Goal: Task Accomplishment & Management: Manage account settings

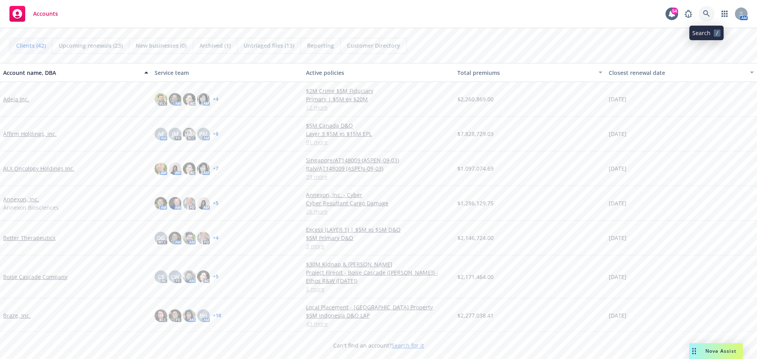
click at [706, 13] on icon at bounding box center [706, 13] width 7 height 7
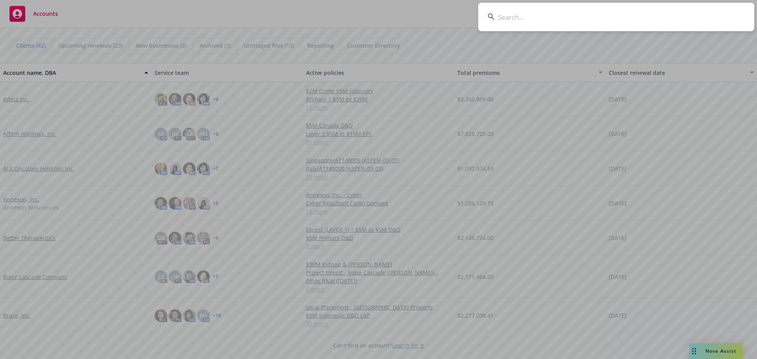
click at [541, 19] on input at bounding box center [616, 17] width 276 height 28
type input "hinge health"
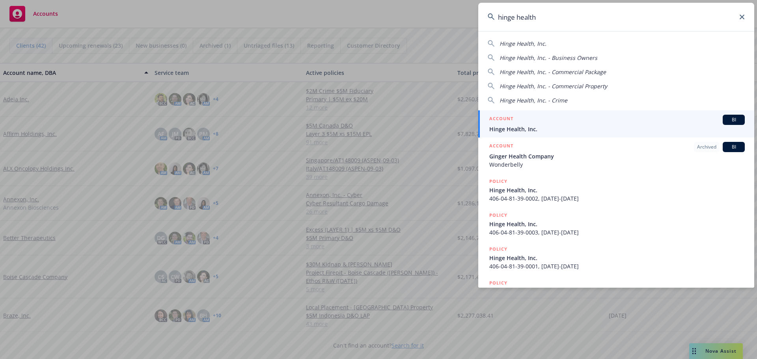
click at [508, 126] on span "Hinge Health, Inc." at bounding box center [616, 129] width 255 height 8
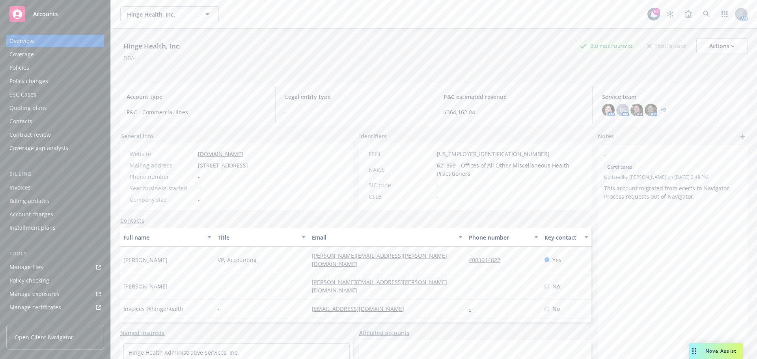
click at [25, 68] on div "Policies" at bounding box center [19, 67] width 20 height 13
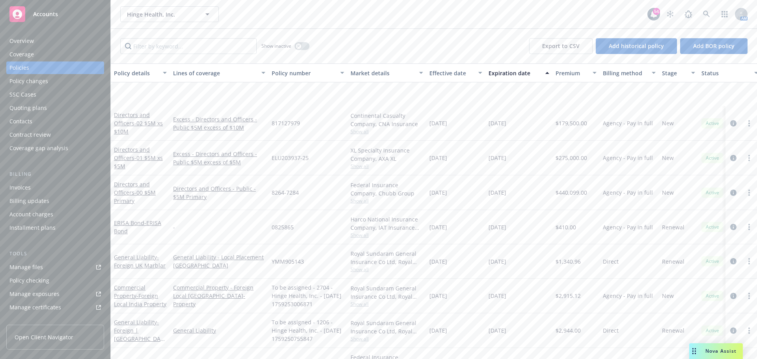
scroll to position [1300, 0]
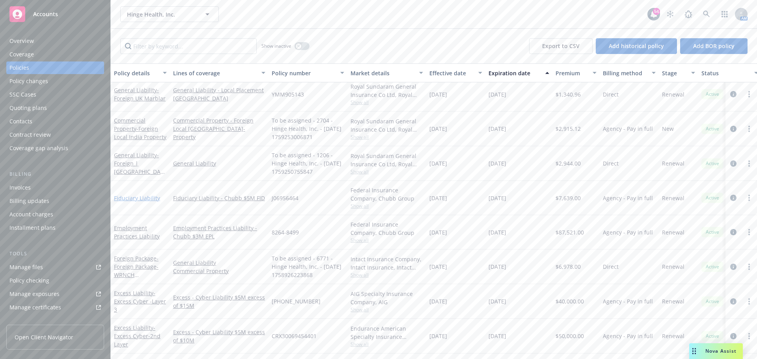
click at [146, 195] on link "Fiduciary Liability" at bounding box center [137, 197] width 46 height 7
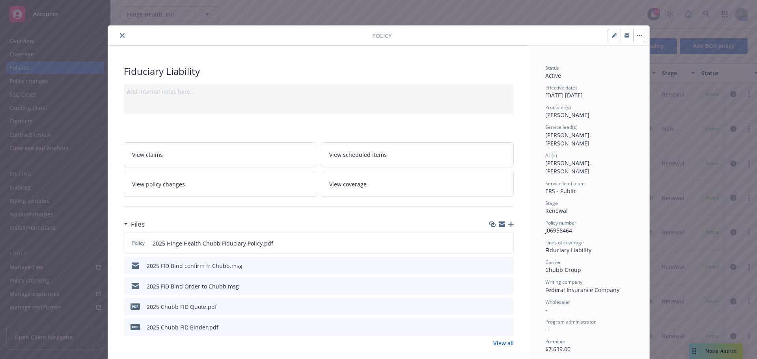
drag, startPoint x: 119, startPoint y: 34, endPoint x: 127, endPoint y: 34, distance: 8.3
click at [120, 34] on icon "close" at bounding box center [122, 35] width 5 height 5
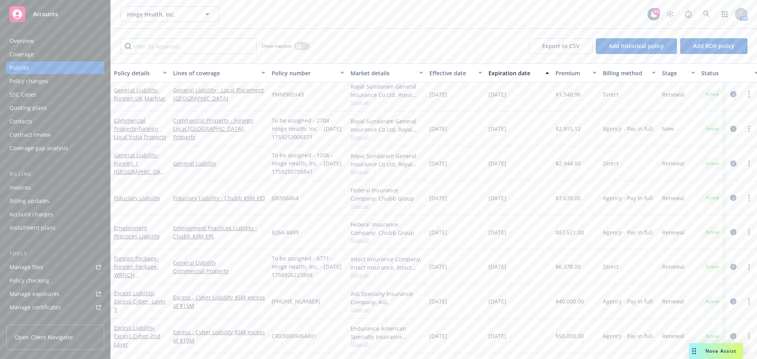
click at [35, 266] on div "Manage files" at bounding box center [25, 267] width 33 height 13
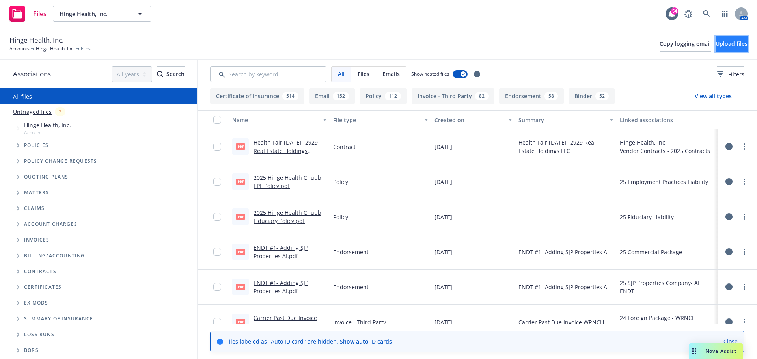
click at [715, 41] on span "Upload files" at bounding box center [731, 43] width 32 height 7
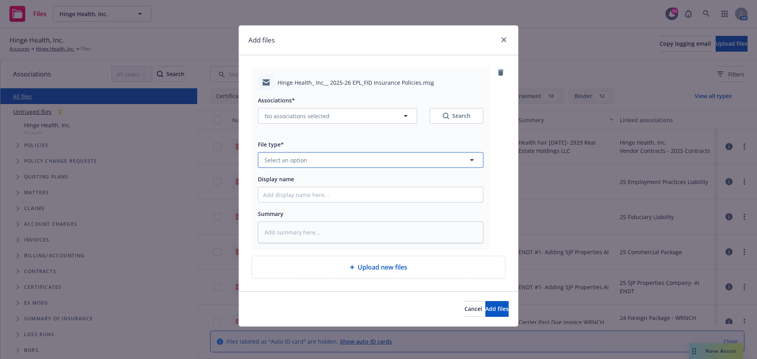
click at [332, 160] on button "Select an option" at bounding box center [370, 160] width 225 height 16
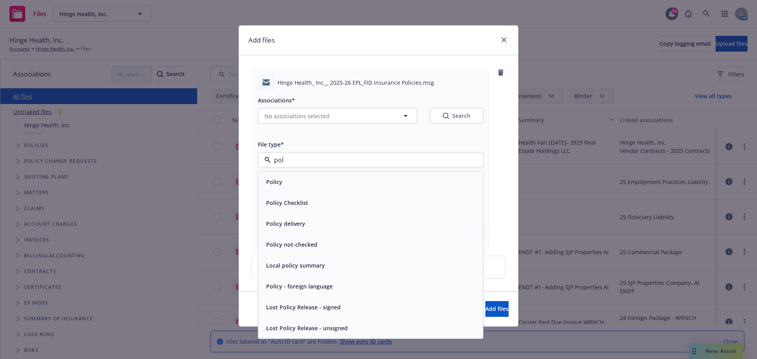
type input "poli"
click at [309, 223] on div "Policy delivery" at bounding box center [370, 223] width 215 height 11
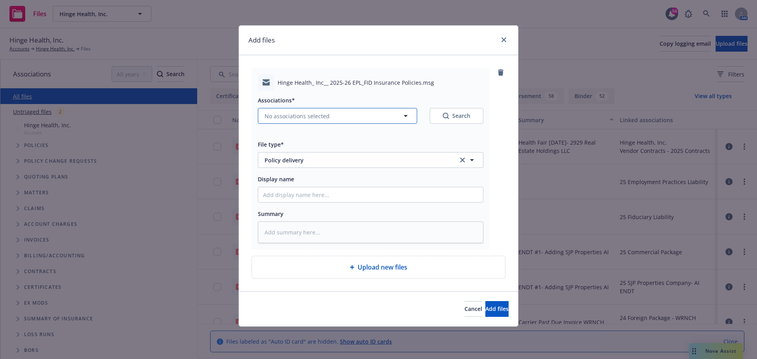
click at [373, 112] on button "No associations selected" at bounding box center [337, 116] width 159 height 16
type textarea "x"
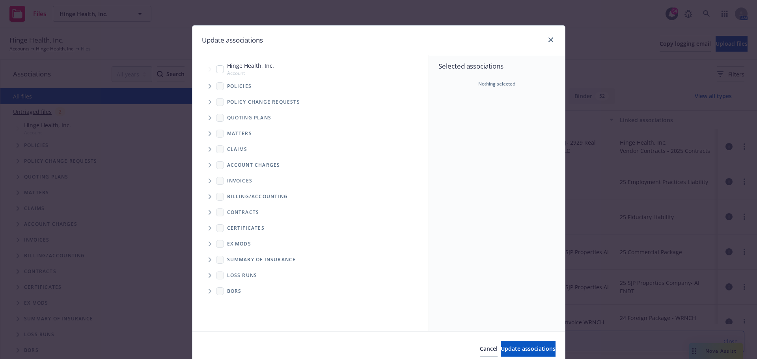
click at [216, 69] on input "Tree Example" at bounding box center [220, 69] width 8 height 8
checkbox input "true"
click at [238, 86] on span "Policies" at bounding box center [239, 86] width 25 height 5
click at [208, 87] on icon "Tree Example" at bounding box center [209, 86] width 3 height 5
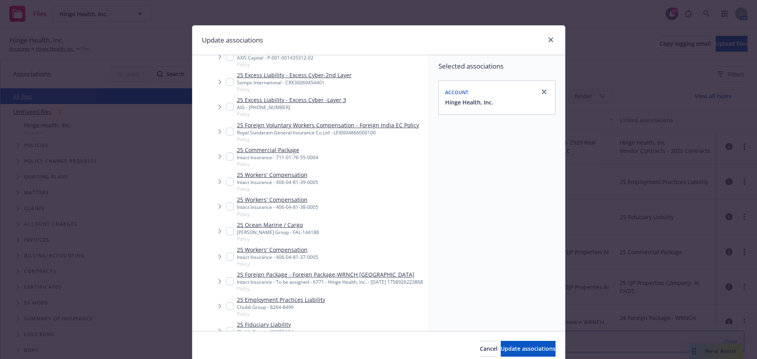
scroll to position [315, 0]
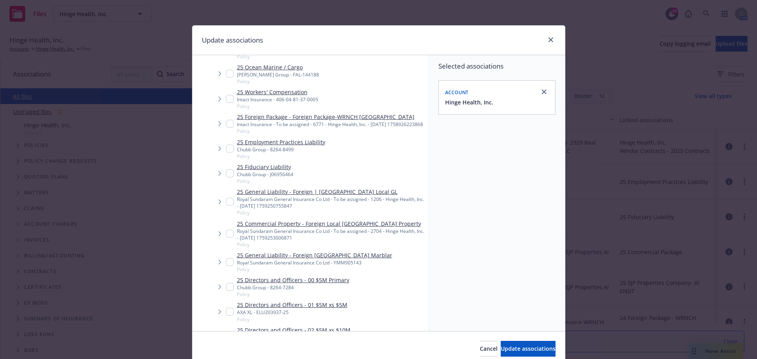
click at [226, 177] on input "Tree Example" at bounding box center [230, 173] width 8 height 8
checkbox input "true"
type textarea "x"
click at [227, 152] on input "Tree Example" at bounding box center [230, 149] width 8 height 8
checkbox input "true"
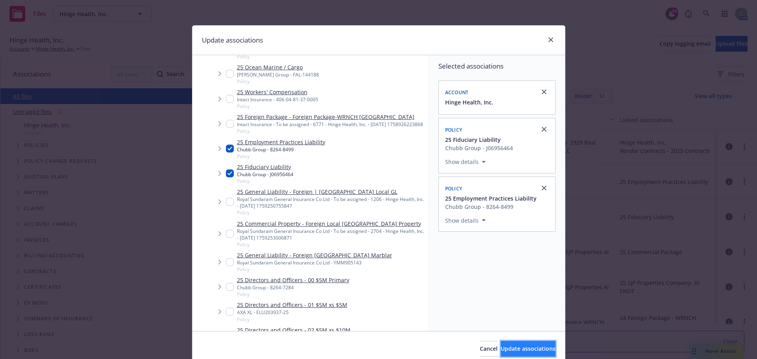
click at [532, 348] on span "Update associations" at bounding box center [527, 348] width 55 height 7
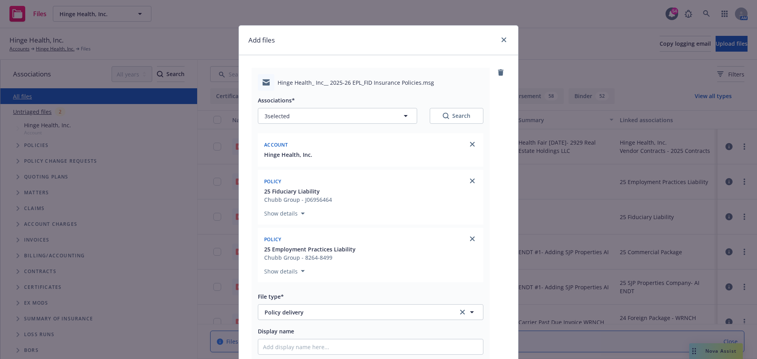
scroll to position [118, 0]
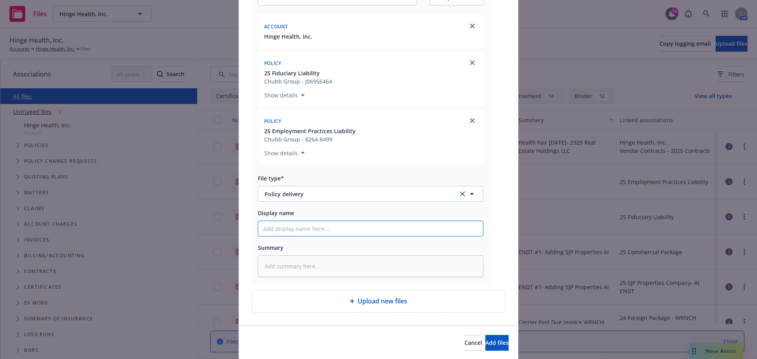
click at [354, 231] on input "Display name" at bounding box center [370, 228] width 225 height 15
type textarea "x"
type input "E"
type textarea "x"
type input "EP"
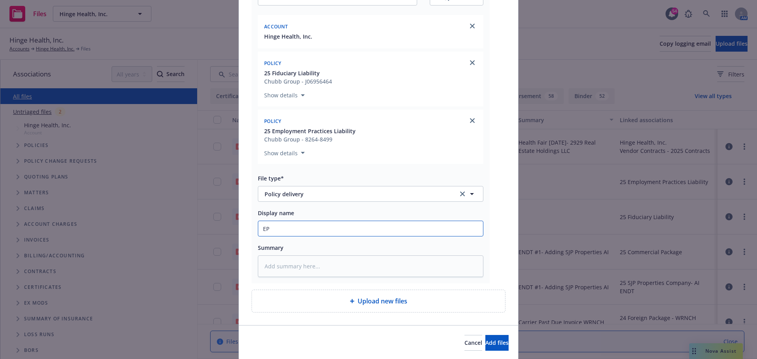
type textarea "x"
type input "EPL"
type textarea "x"
type input "EPL/"
type textarea "x"
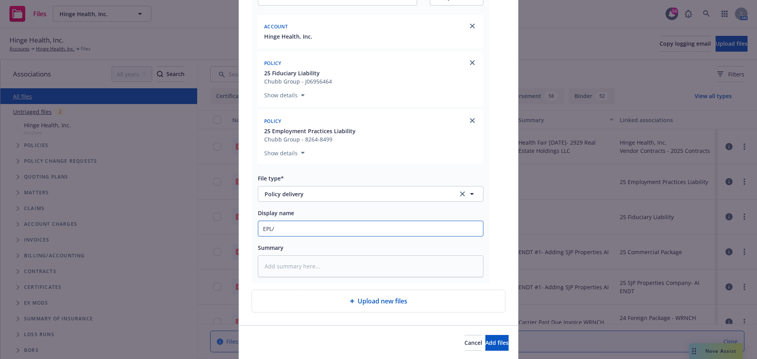
type input "EPL/F"
type textarea "x"
type input "EPL/FI"
type textarea "x"
type input "EPL/FID"
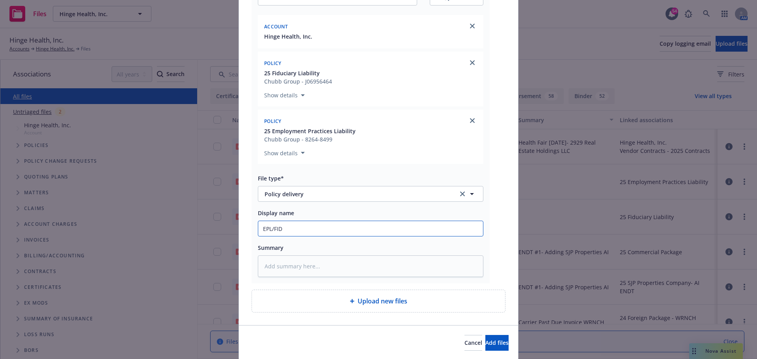
type textarea "x"
type input "EPL/FID"
type textarea "x"
type input "EPL/FID P"
type textarea "x"
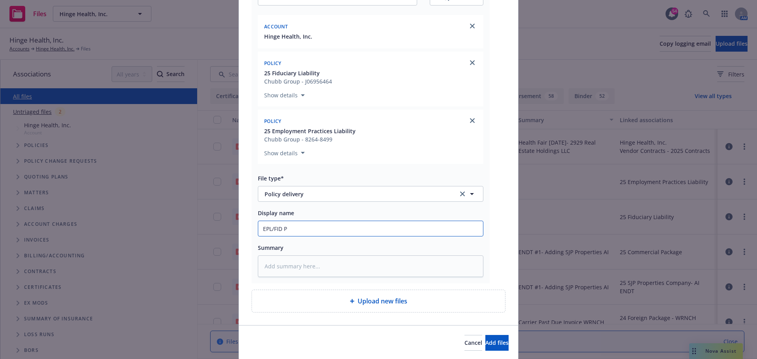
type input "EPL/FID Po"
type textarea "x"
type input "EPL/FID Pol"
type textarea "x"
type input "EPL/FID Poli"
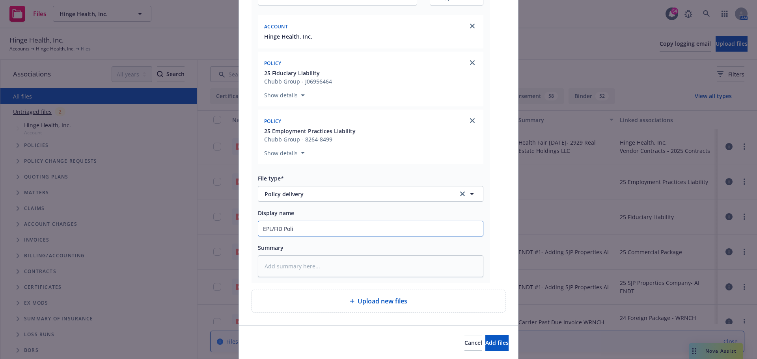
type textarea "x"
type input "EPL/FID Polic"
type textarea "x"
type input "EPL/FID Policie"
type textarea "x"
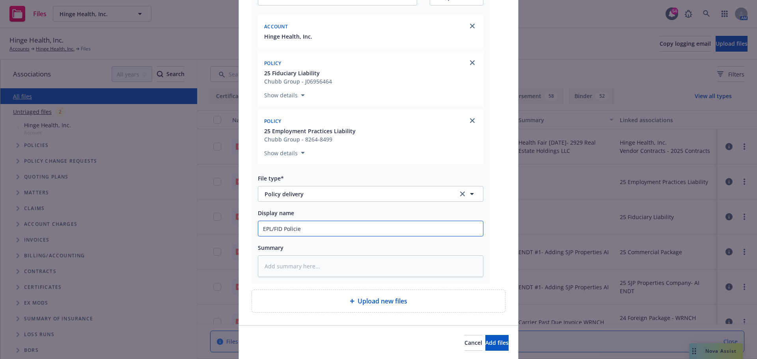
type input "EPL/FID Policies"
type textarea "x"
type input "EPL/FID Policies"
type textarea "x"
type input "EPL/FID Policies S"
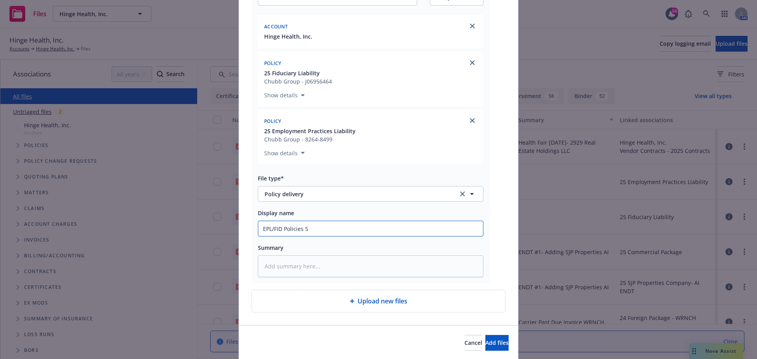
type textarea "x"
type input "EPL/FID Policies Se"
type textarea "x"
type input "EPL/FID Policies Sen"
type textarea "x"
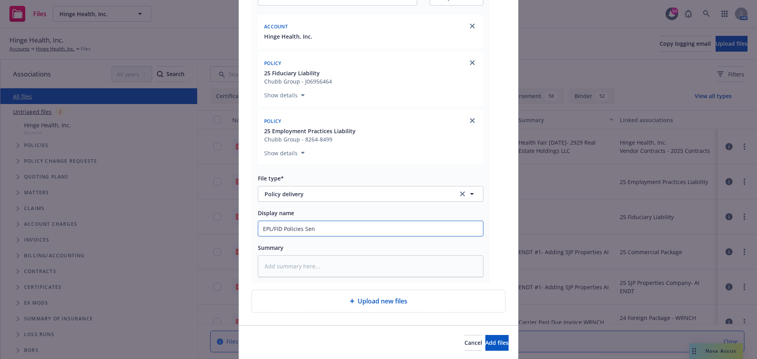
type input "EPL/FID Policies Sent"
type textarea "x"
type input "EPL/FID Policies Sent t"
type textarea "x"
type input "EPL/FID Policies Sent to"
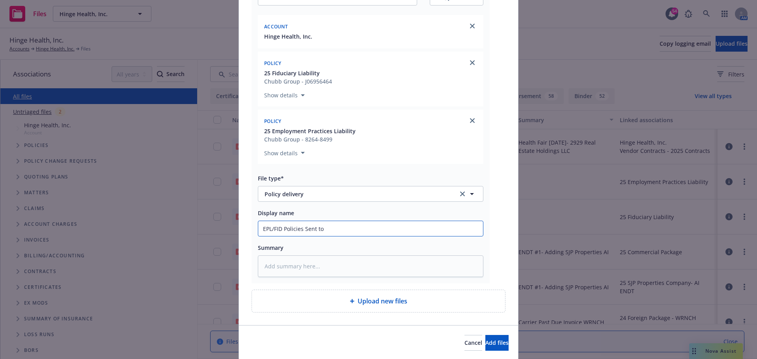
type textarea "x"
type input "EPL/FID Policies Sent to C"
type textarea "x"
type input "EPL/FID Policies Sent to Cl"
type textarea "x"
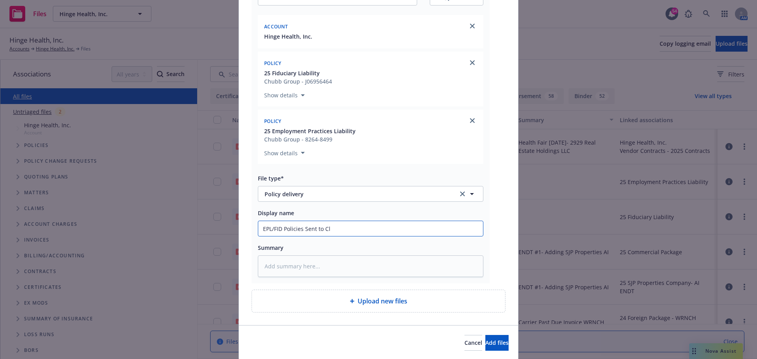
type input "EPL/FID Policies Sent to Cli"
type textarea "x"
type input "EPL/FID Policies Sent to Clie"
type textarea "x"
type input "EPL/FID Policies Sent to Clien"
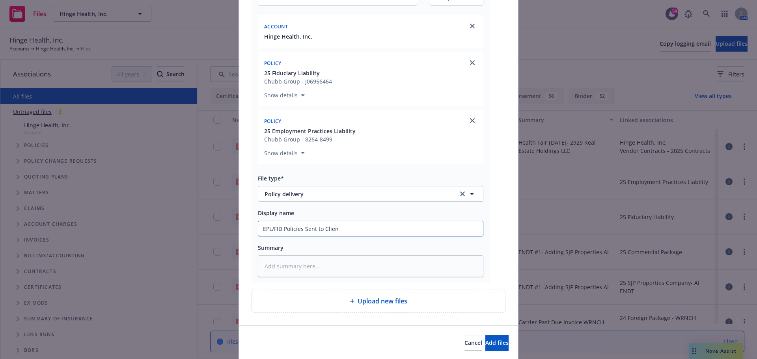
type textarea "x"
type input "EPL/FID Policies Sent to Client"
click at [485, 343] on span "Add files" at bounding box center [496, 342] width 23 height 7
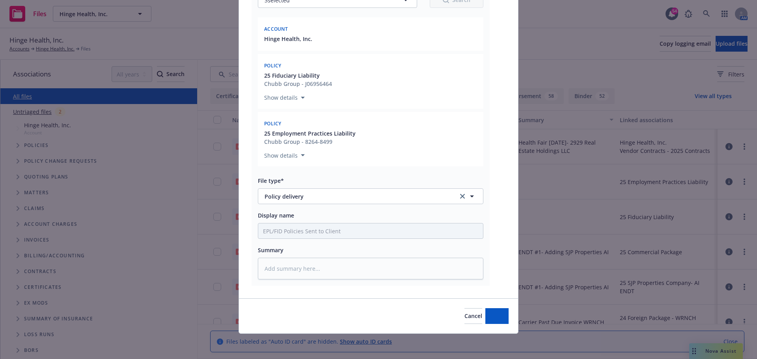
scroll to position [116, 0]
type textarea "x"
